Goal: Check status: Check status

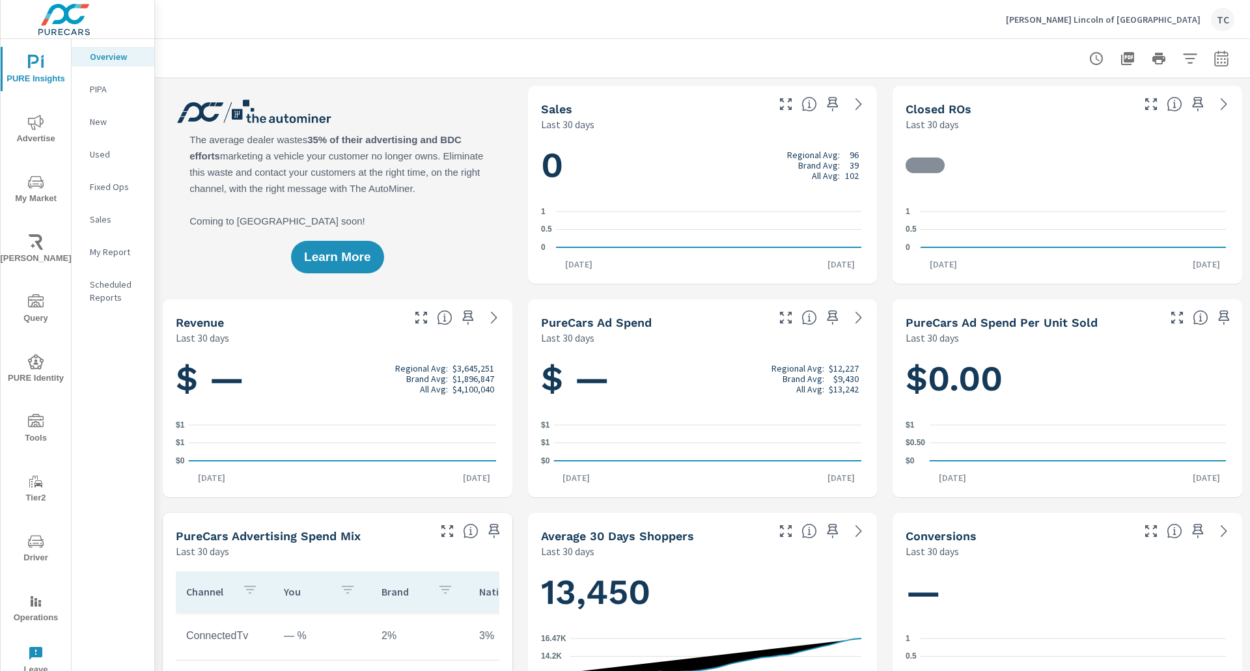
scroll to position [1, 0]
click at [36, 543] on icon "nav menu" at bounding box center [36, 543] width 7 height 1
